Goal: Transaction & Acquisition: Purchase product/service

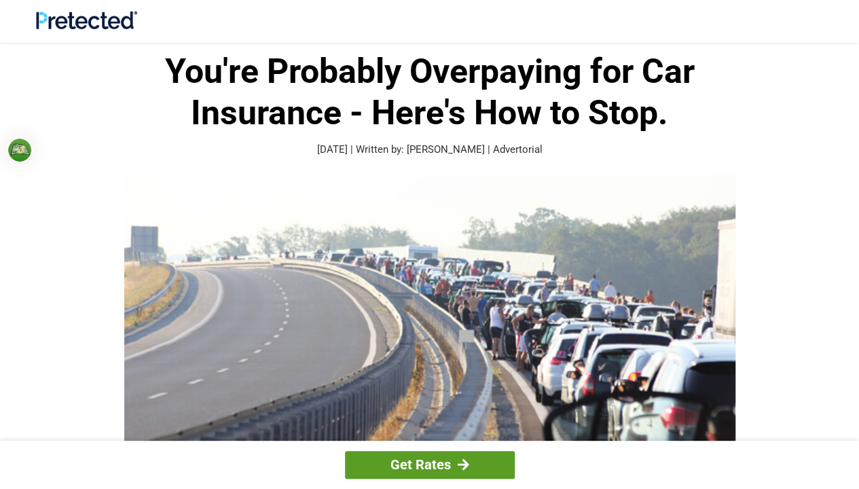
click at [447, 455] on link "Get Rates" at bounding box center [430, 465] width 170 height 28
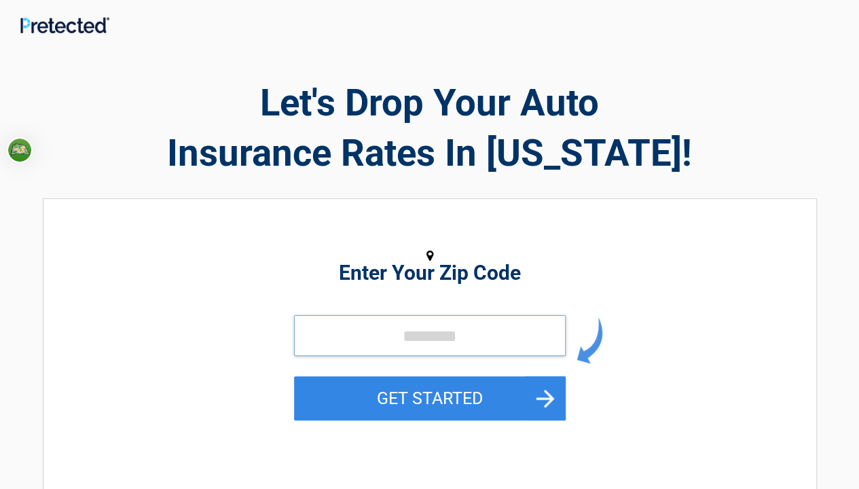
click at [306, 342] on input "tel" at bounding box center [430, 335] width 272 height 41
click at [313, 328] on input "tel" at bounding box center [430, 335] width 272 height 41
click at [327, 341] on input "tel" at bounding box center [430, 335] width 272 height 41
drag, startPoint x: 327, startPoint y: 341, endPoint x: 334, endPoint y: 342, distance: 7.6
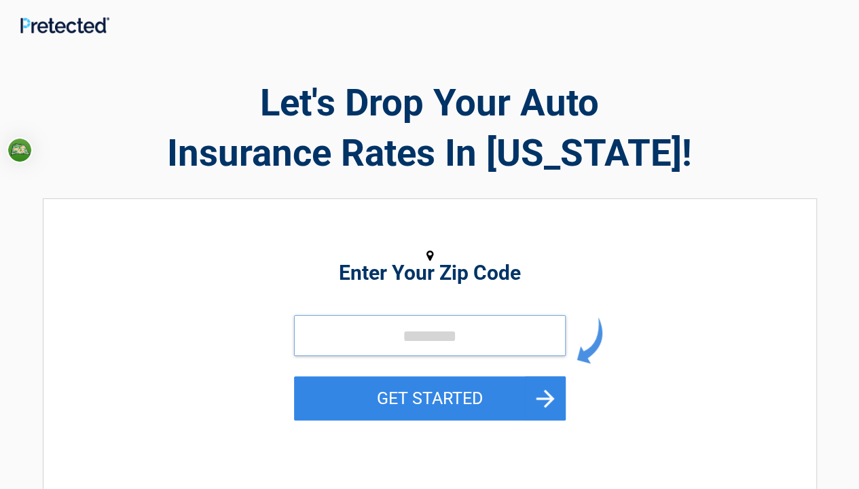
click at [333, 343] on input "tel" at bounding box center [430, 335] width 272 height 41
click at [346, 327] on input "tel" at bounding box center [430, 335] width 272 height 41
drag, startPoint x: 346, startPoint y: 327, endPoint x: 350, endPoint y: 337, distance: 10.7
click at [350, 337] on input "tel" at bounding box center [430, 335] width 272 height 41
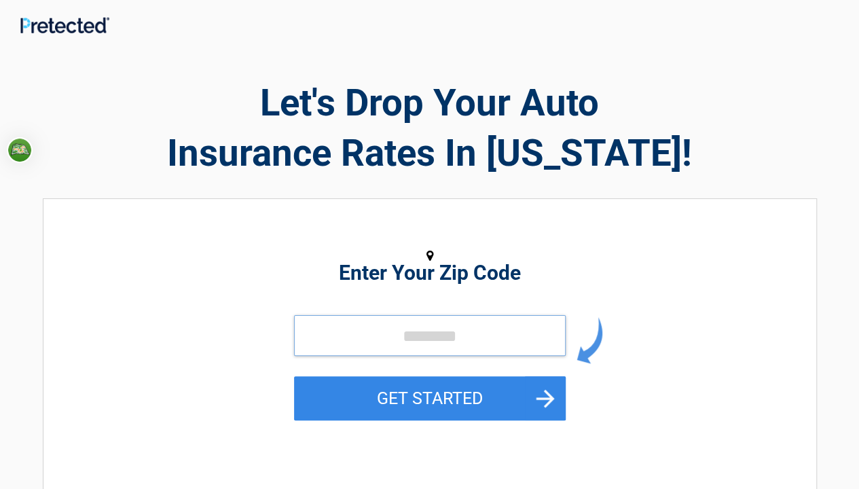
click at [346, 332] on input "tel" at bounding box center [430, 335] width 272 height 41
click at [386, 319] on input "tel" at bounding box center [430, 335] width 272 height 41
click at [388, 335] on input "tel" at bounding box center [430, 335] width 272 height 41
click at [406, 339] on input "tel" at bounding box center [430, 335] width 272 height 41
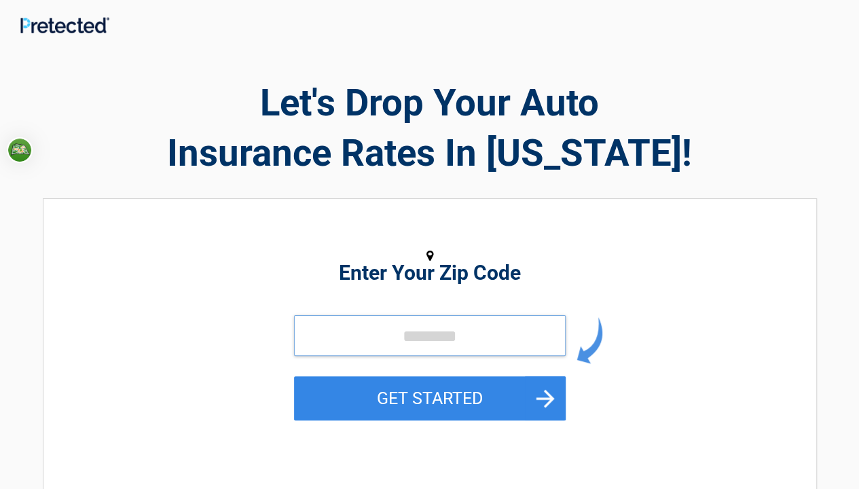
click at [396, 341] on input "tel" at bounding box center [430, 335] width 272 height 41
click at [409, 346] on input "tel" at bounding box center [430, 335] width 272 height 41
